Goal: Task Accomplishment & Management: Complete application form

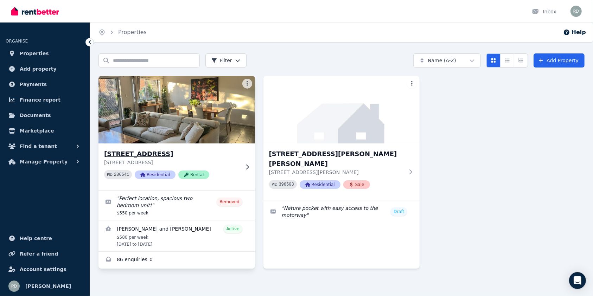
click at [224, 116] on img at bounding box center [177, 109] width 164 height 71
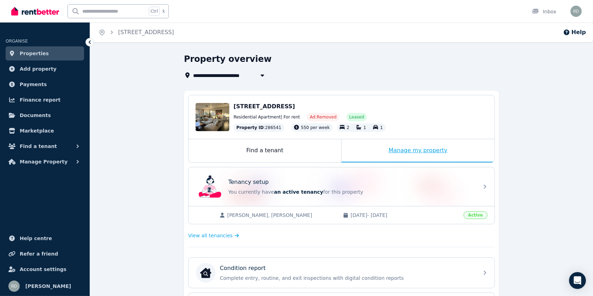
click at [381, 148] on div "Manage my property" at bounding box center [418, 150] width 153 height 23
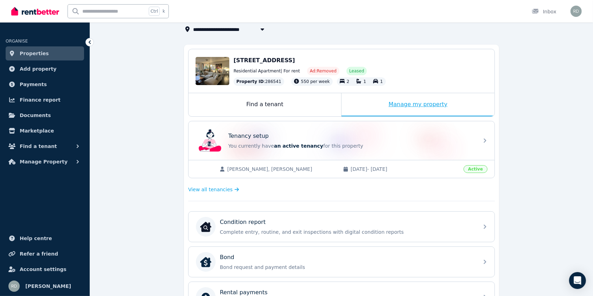
scroll to position [45, 0]
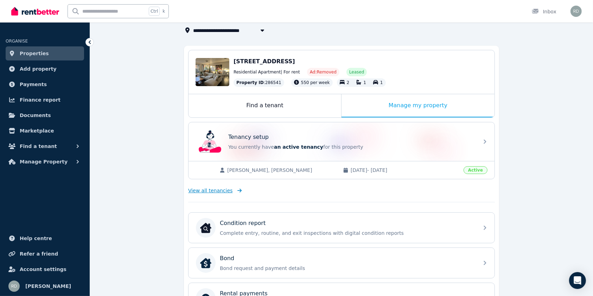
click at [215, 189] on span "View all tenancies" at bounding box center [210, 190] width 44 height 7
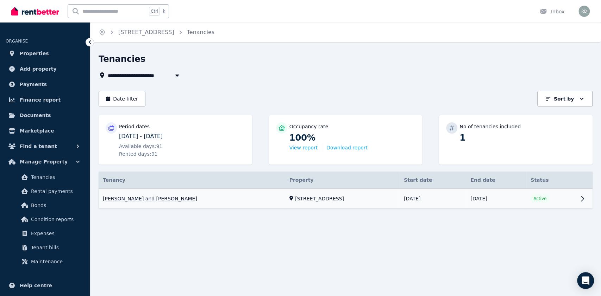
click at [580, 198] on link "View property details" at bounding box center [346, 199] width 494 height 20
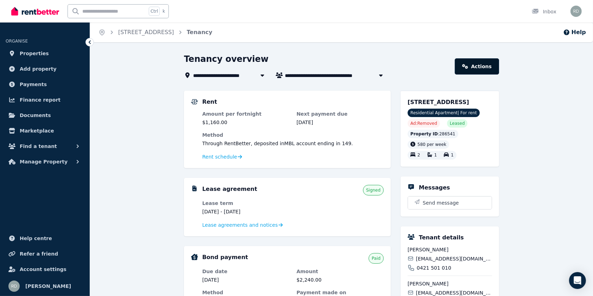
click at [471, 62] on link "Actions" at bounding box center [477, 66] width 44 height 16
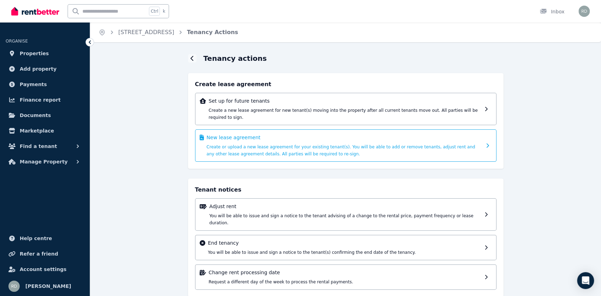
click at [389, 145] on span "Create or upload a new lease agreement for your existing tenant(s). You will be…" at bounding box center [341, 151] width 268 height 12
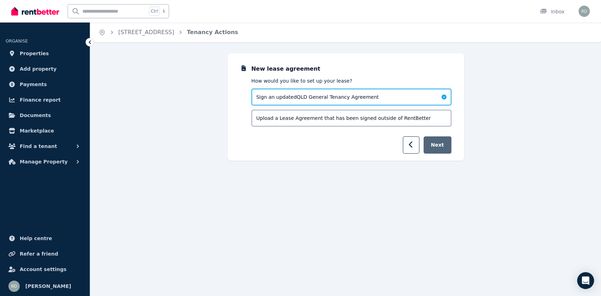
click at [442, 141] on button "Next" at bounding box center [437, 145] width 28 height 17
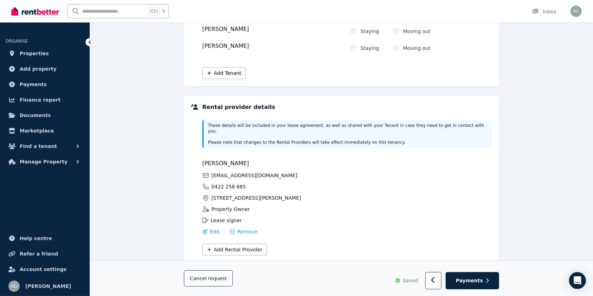
scroll to position [122, 0]
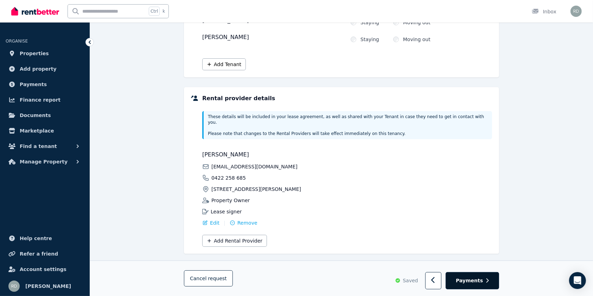
click at [462, 272] on button "Payments" at bounding box center [472, 280] width 53 height 17
select select "**********"
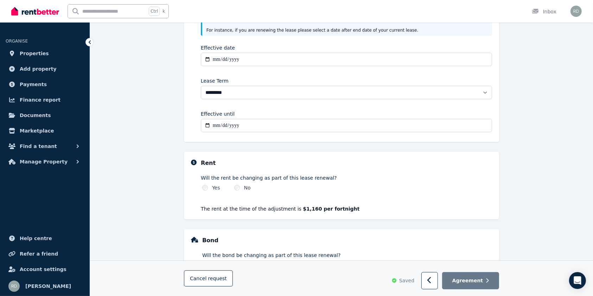
scroll to position [0, 0]
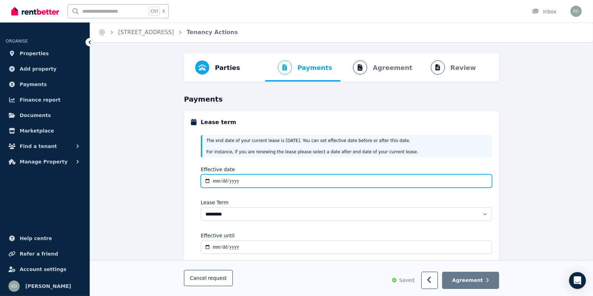
click at [413, 183] on input "Effective date" at bounding box center [346, 181] width 291 height 13
click at [271, 175] on input "Effective date" at bounding box center [346, 181] width 291 height 13
type input "**********"
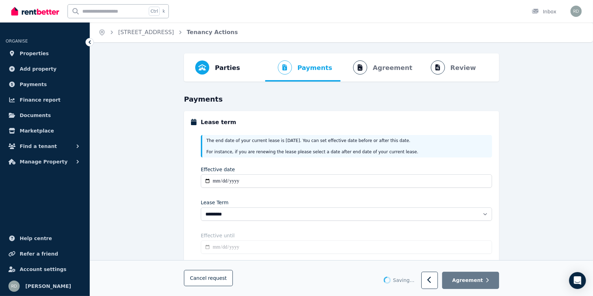
click at [276, 234] on div "Effective until" at bounding box center [346, 235] width 291 height 7
click at [273, 247] on input "Effective until" at bounding box center [346, 247] width 291 height 13
type input "**********"
click at [288, 234] on div "Effective until" at bounding box center [346, 235] width 291 height 7
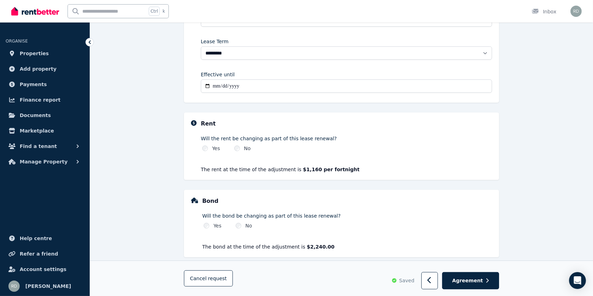
scroll to position [170, 0]
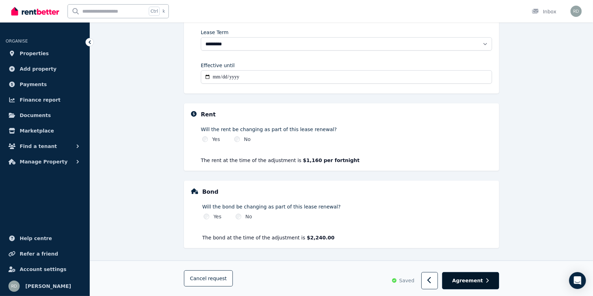
click at [463, 278] on span "Agreement" at bounding box center [467, 280] width 31 height 7
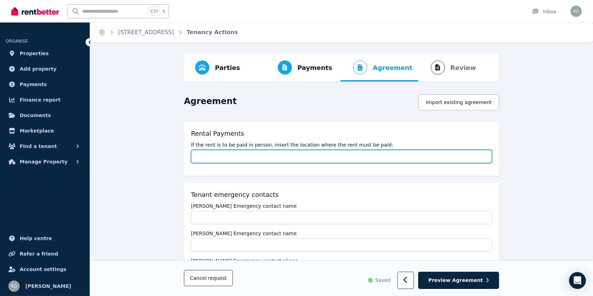
click at [372, 156] on input "If the rent is to be paid in person, insert the location where the rent must be…" at bounding box center [341, 156] width 301 height 13
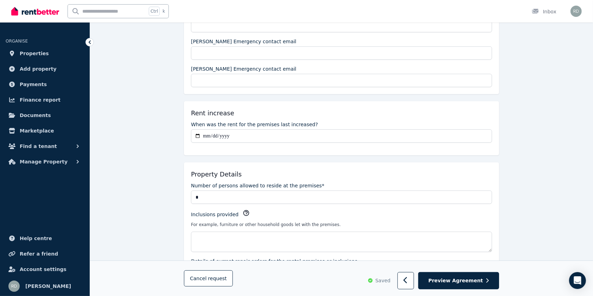
scroll to position [281, 0]
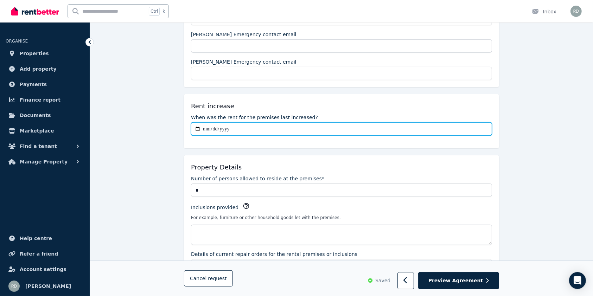
click at [297, 131] on input "When was the rent for the premises last increased?" at bounding box center [341, 128] width 301 height 13
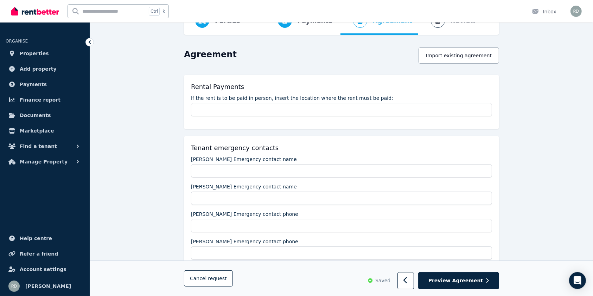
scroll to position [0, 0]
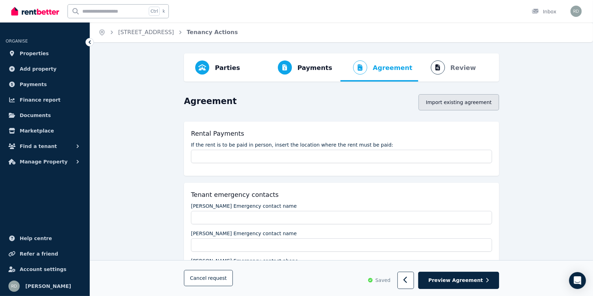
click at [473, 104] on button "Import existing agreement" at bounding box center [459, 102] width 81 height 16
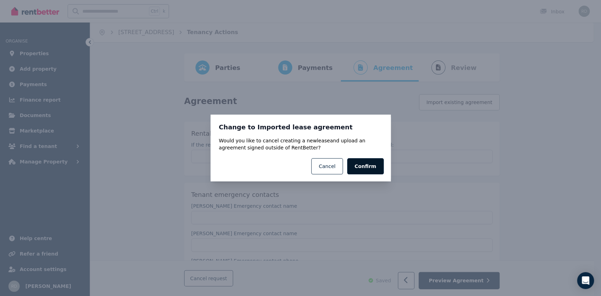
click at [363, 166] on button "Confirm" at bounding box center [365, 166] width 37 height 16
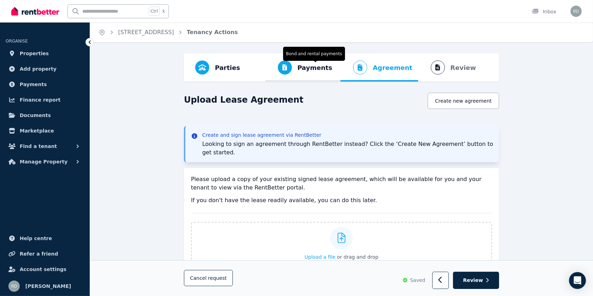
click at [318, 69] on span "Payments" at bounding box center [315, 68] width 35 height 10
select select "**********"
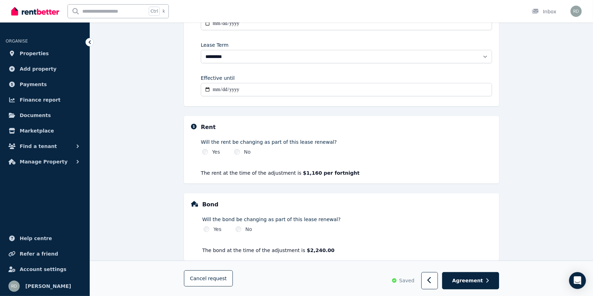
scroll to position [170, 0]
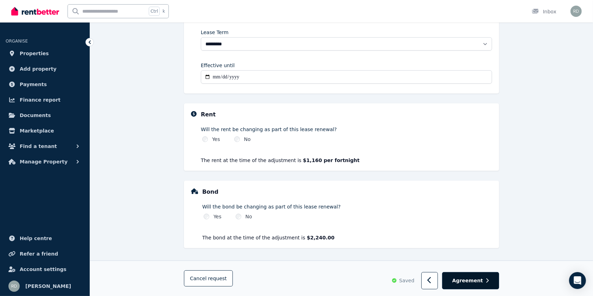
click at [486, 276] on button "Agreement" at bounding box center [470, 280] width 57 height 17
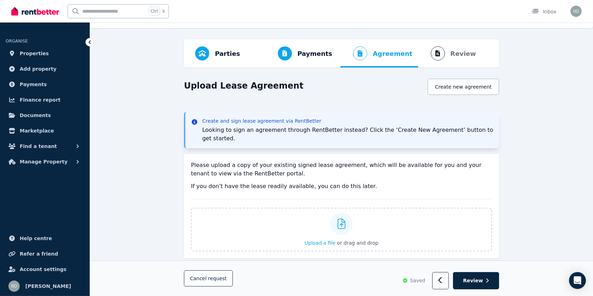
scroll to position [0, 0]
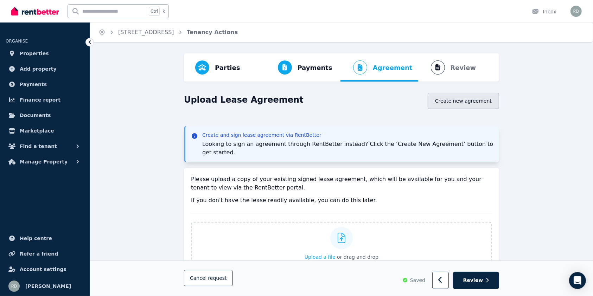
click at [455, 108] on button "Create new agreement" at bounding box center [463, 101] width 71 height 16
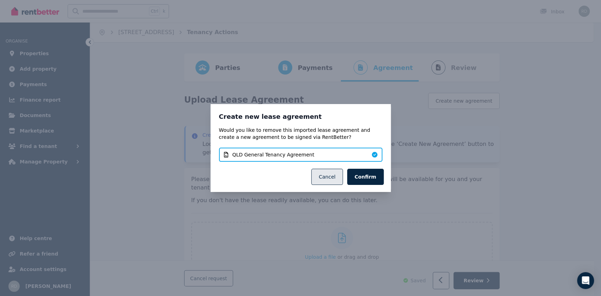
click at [332, 176] on button "Cancel" at bounding box center [326, 177] width 31 height 16
